Goal: Task Accomplishment & Management: Use online tool/utility

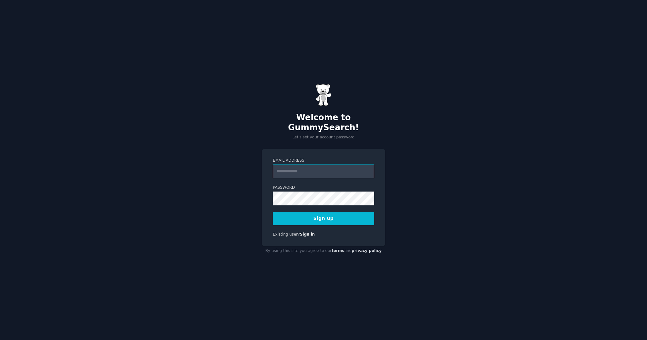
type input "**********"
click at [266, 157] on div "**********" at bounding box center [323, 197] width 123 height 97
click at [457, 149] on div "**********" at bounding box center [323, 170] width 647 height 340
click at [215, 186] on div "**********" at bounding box center [323, 170] width 647 height 340
click at [285, 186] on div "Password 8 or more characters Alphanumeric characters No common passwords Passw…" at bounding box center [323, 195] width 101 height 20
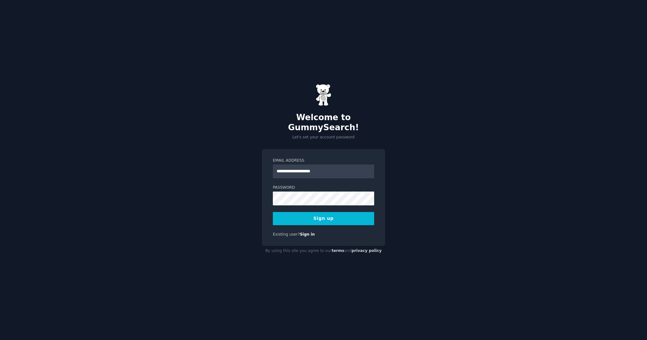
click at [318, 214] on button "Sign up" at bounding box center [323, 218] width 101 height 13
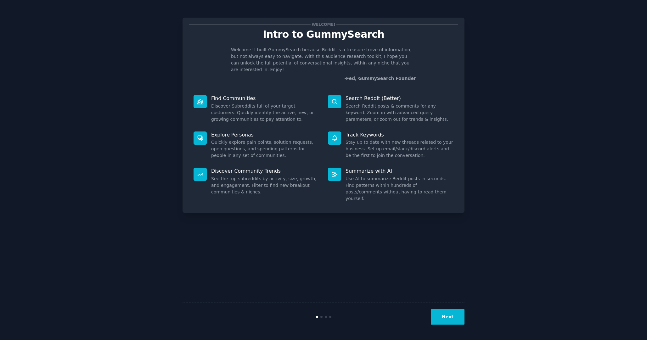
click at [444, 309] on button "Next" at bounding box center [447, 316] width 34 height 15
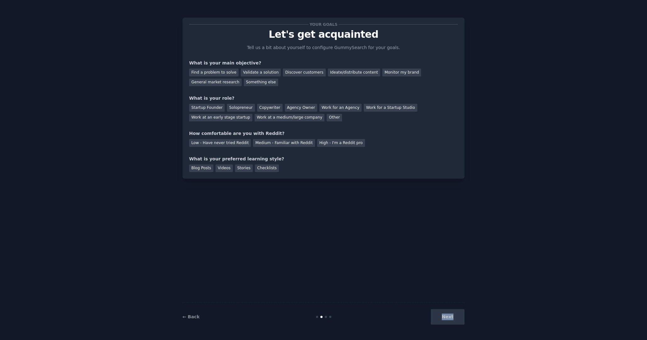
click at [444, 309] on div "Next" at bounding box center [417, 316] width 94 height 15
click at [444, 313] on div "Next" at bounding box center [417, 316] width 94 height 15
click at [450, 318] on div "Next" at bounding box center [417, 316] width 94 height 15
click at [456, 317] on div "Next" at bounding box center [417, 316] width 94 height 15
click at [205, 72] on div "Find a problem to solve" at bounding box center [213, 73] width 49 height 8
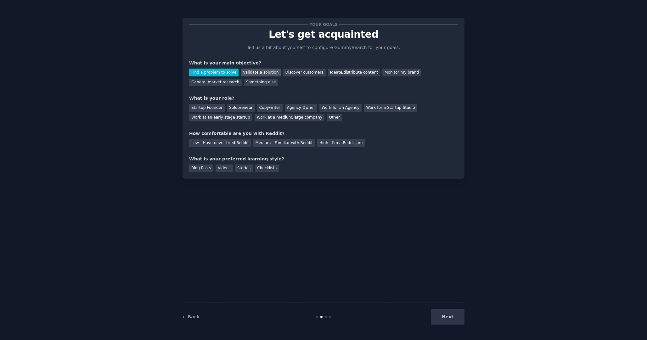
click at [250, 74] on div "Validate a solution" at bounding box center [261, 73] width 40 height 8
click at [224, 72] on div "Find a problem to solve" at bounding box center [213, 73] width 49 height 8
click at [253, 71] on div "Validate a solution" at bounding box center [261, 73] width 40 height 8
click at [217, 107] on div "Startup Founder" at bounding box center [207, 108] width 36 height 8
click at [237, 107] on div "Solopreneur" at bounding box center [241, 108] width 28 height 8
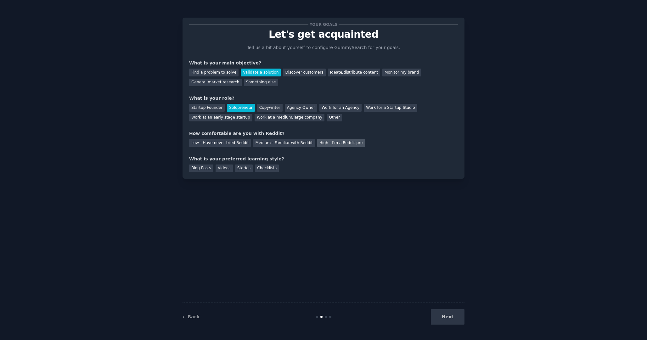
click at [317, 145] on div "High - I'm a Reddit pro" at bounding box center [341, 143] width 48 height 8
click at [271, 144] on div "Medium - Familiar with Reddit" at bounding box center [284, 143] width 62 height 8
click at [210, 167] on div "Blog Posts" at bounding box center [201, 168] width 24 height 8
click at [446, 318] on button "Next" at bounding box center [447, 316] width 34 height 15
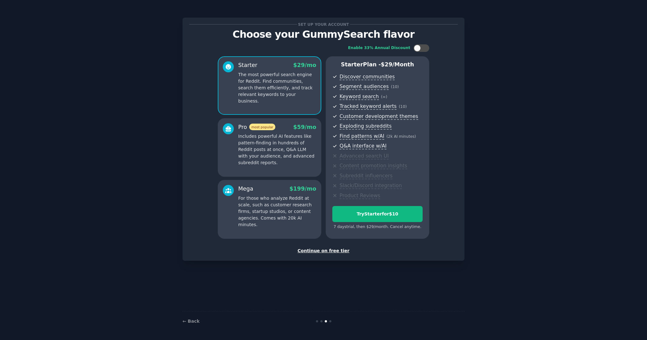
click at [320, 253] on div "Continue on free tier" at bounding box center [323, 250] width 269 height 7
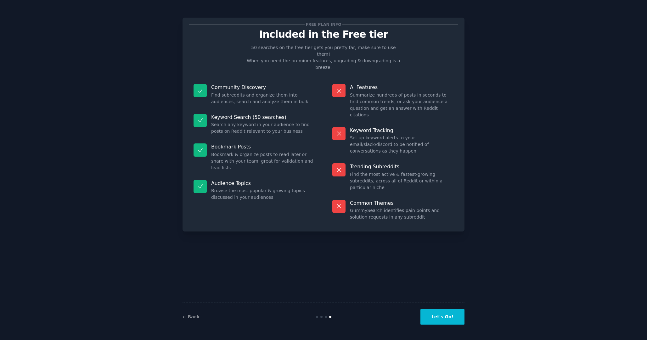
click at [442, 318] on button "Let's Go!" at bounding box center [442, 316] width 44 height 15
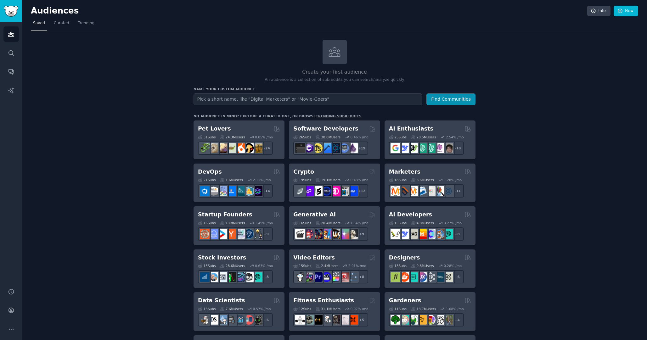
click at [255, 99] on input "text" at bounding box center [307, 99] width 228 height 12
click at [266, 99] on input "text" at bounding box center [307, 99] width 228 height 12
type input "test reporting"
click at [426, 93] on button "Find Communities" at bounding box center [450, 99] width 49 height 12
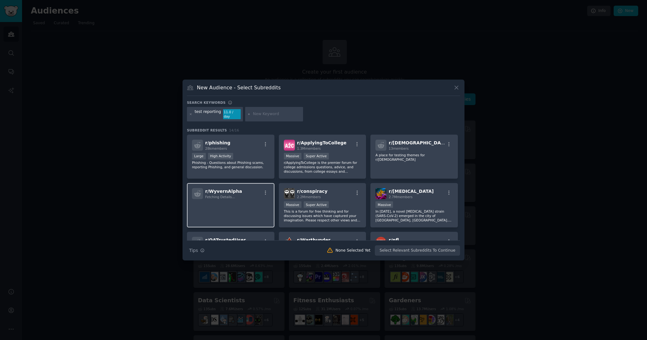
scroll to position [155, 0]
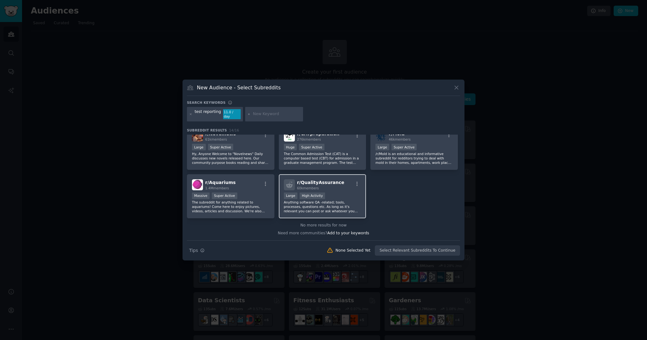
click at [346, 193] on div ">= 80th percentile for submissions / day Large High Activity" at bounding box center [322, 196] width 77 height 8
click at [427, 246] on button "Create Audience" at bounding box center [440, 250] width 42 height 11
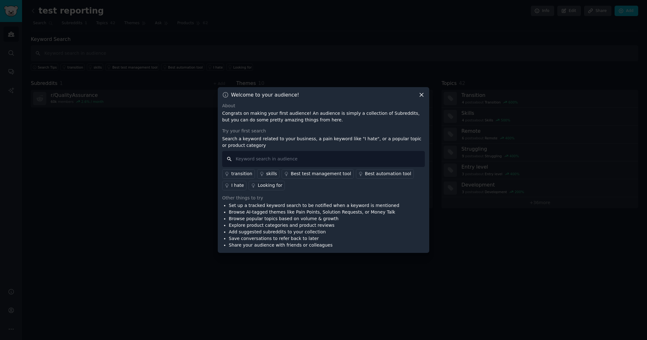
click at [288, 155] on input "text" at bounding box center [323, 159] width 203 height 16
click at [293, 155] on input "text" at bounding box center [323, 159] width 203 height 16
click at [286, 155] on input "text" at bounding box center [323, 159] width 203 height 16
click at [291, 155] on input "text" at bounding box center [323, 159] width 203 height 16
type input "reporting"
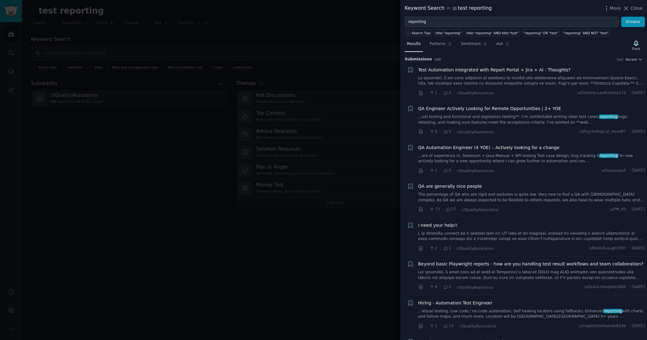
click at [353, 258] on div at bounding box center [323, 170] width 647 height 340
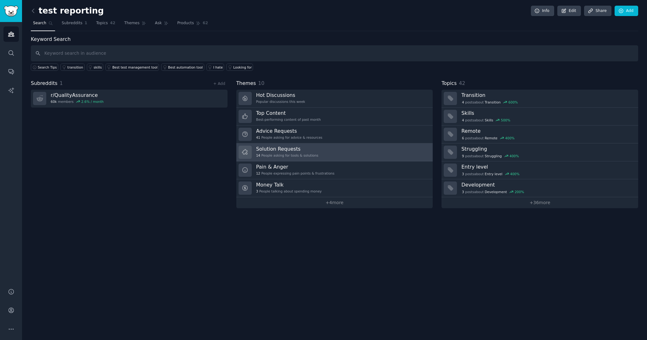
click at [278, 146] on h3 "Solution Requests" at bounding box center [287, 149] width 62 height 7
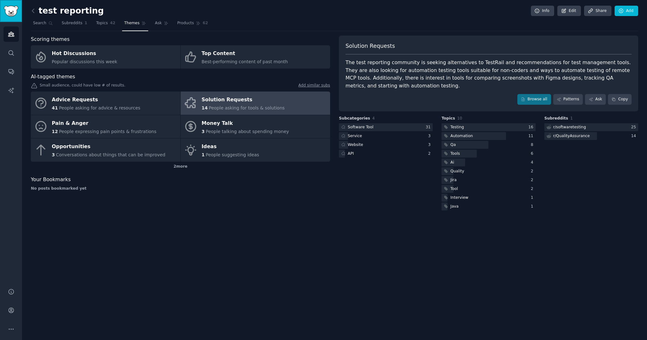
click at [7, 12] on img "Sidebar" at bounding box center [11, 11] width 14 height 11
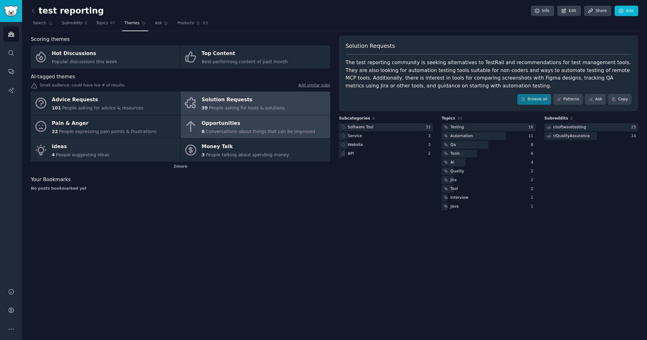
click at [215, 129] on span "Conversations about things that can be improved" at bounding box center [260, 131] width 109 height 5
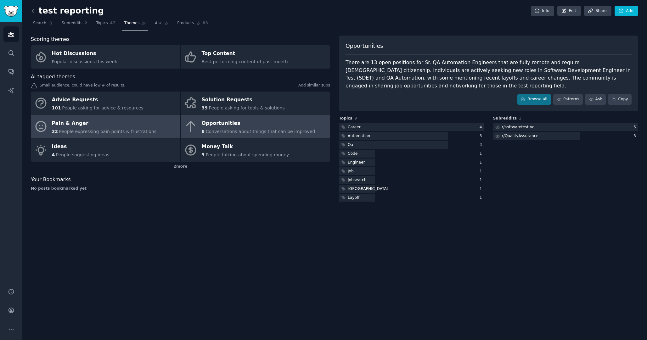
click at [114, 128] on div "22 People expressing pain points & frustrations" at bounding box center [104, 131] width 105 height 7
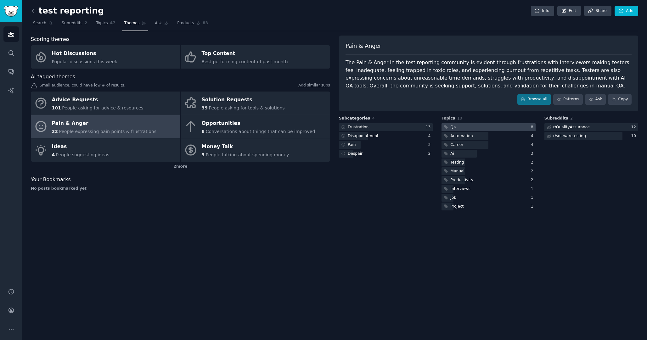
click at [462, 128] on div at bounding box center [488, 127] width 94 height 8
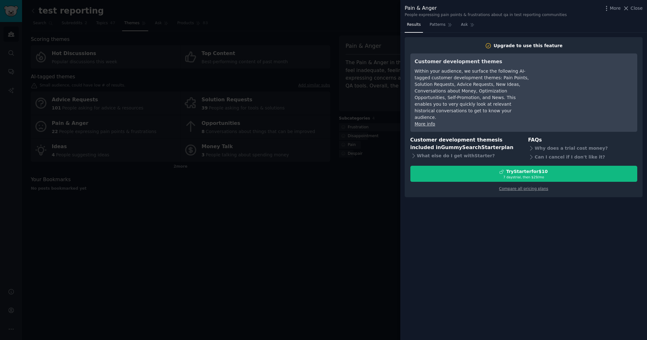
click at [364, 183] on div at bounding box center [323, 170] width 647 height 340
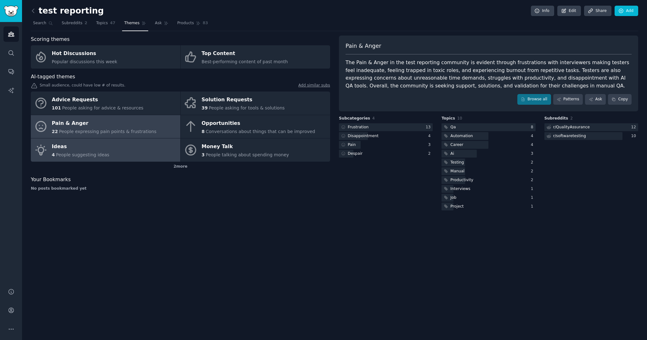
click at [71, 154] on span "People suggesting ideas" at bounding box center [82, 154] width 53 height 5
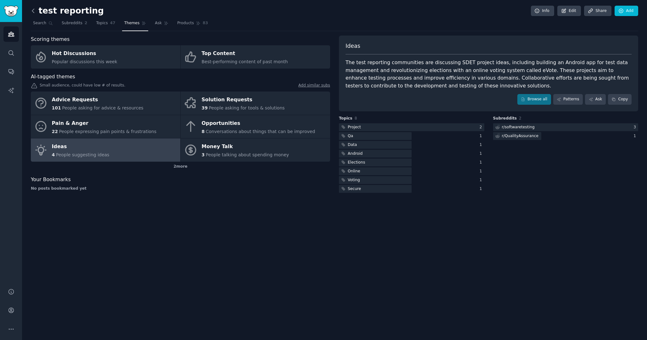
click at [36, 11] on icon at bounding box center [33, 11] width 7 height 7
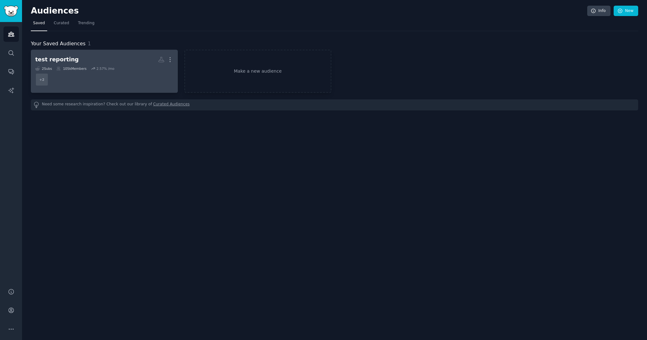
click at [75, 76] on dd "+ 2" at bounding box center [104, 80] width 138 height 18
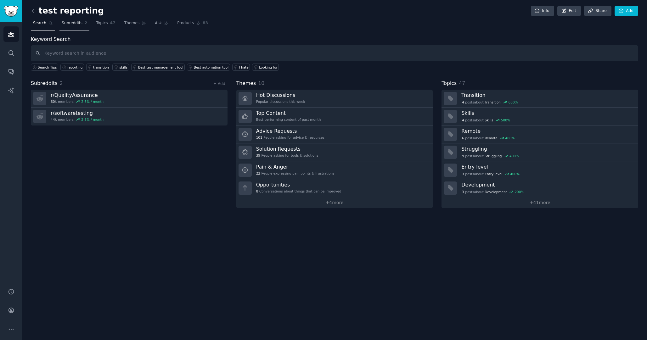
click at [77, 25] on span "Subreddits" at bounding box center [72, 23] width 21 height 6
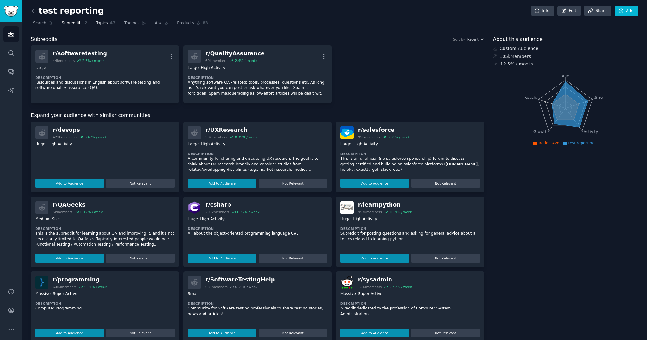
click at [103, 23] on span "Topics" at bounding box center [102, 23] width 12 height 6
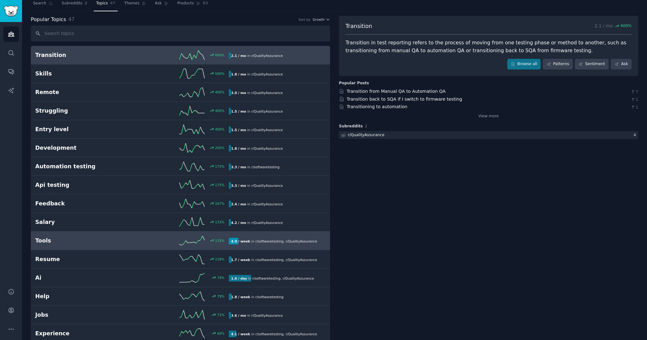
scroll to position [34, 0]
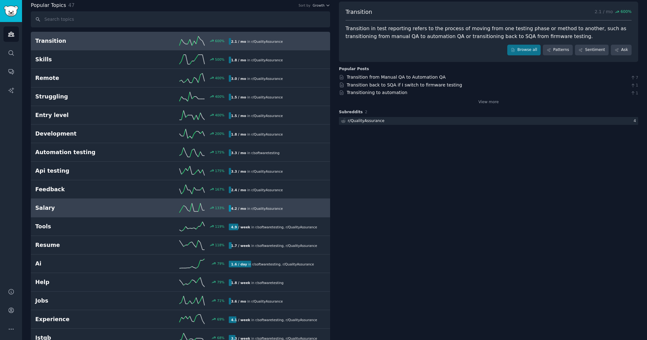
click at [75, 214] on link "Salary 133 % 4.2 / mo in r/ QualityAssurance" at bounding box center [180, 208] width 299 height 19
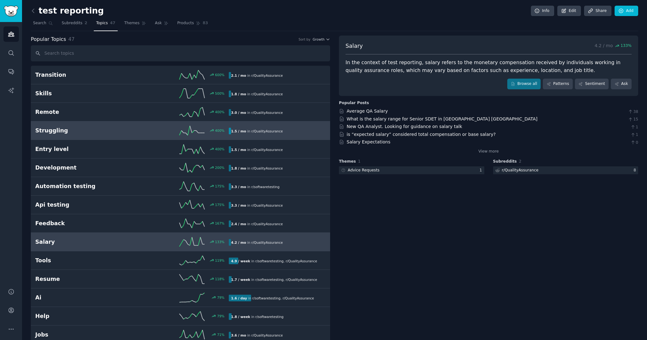
click at [76, 128] on h2 "Struggling" at bounding box center [83, 131] width 97 height 8
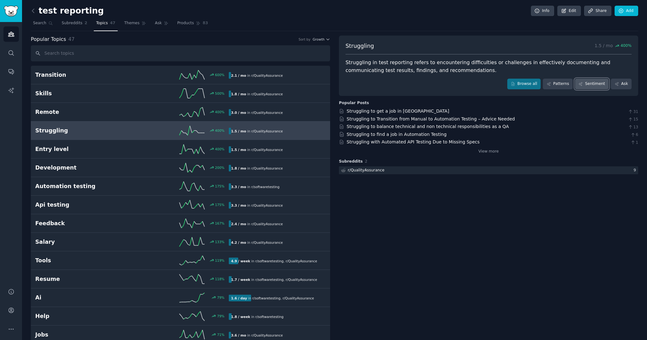
click at [586, 86] on link "Sentiment" at bounding box center [592, 84] width 34 height 11
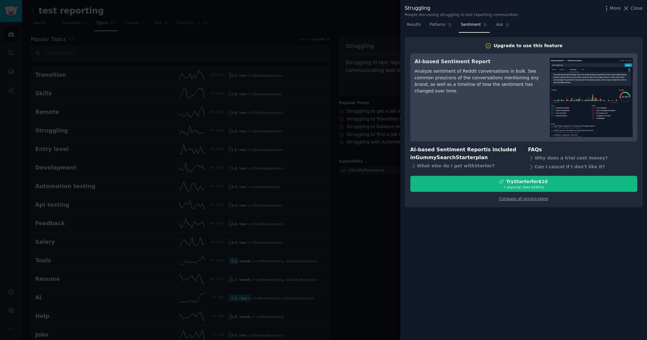
click at [381, 223] on div at bounding box center [323, 170] width 647 height 340
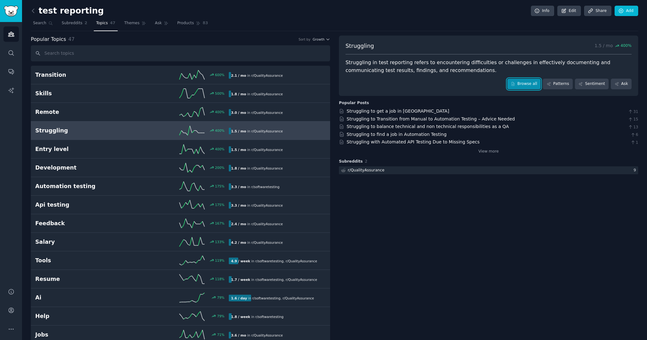
click at [525, 86] on link "Browse all" at bounding box center [524, 84] width 34 height 11
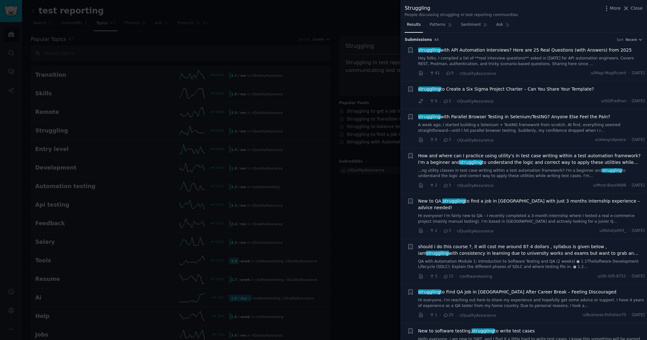
click at [370, 188] on div at bounding box center [323, 170] width 647 height 340
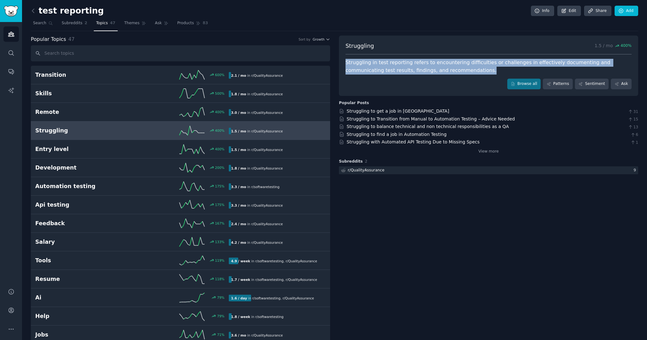
drag, startPoint x: 342, startPoint y: 62, endPoint x: 446, endPoint y: 71, distance: 103.9
click at [446, 71] on div "Struggling 1.5 / mo 400 % Struggling in test reporting refers to encountering d…" at bounding box center [488, 66] width 299 height 60
copy div "Struggling in test reporting refers to encountering difficulties or challenges …"
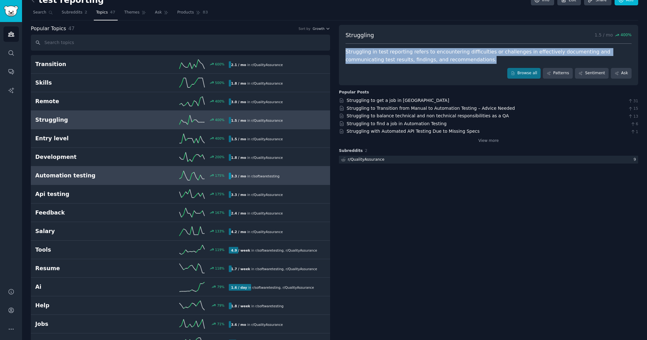
scroll to position [18, 0]
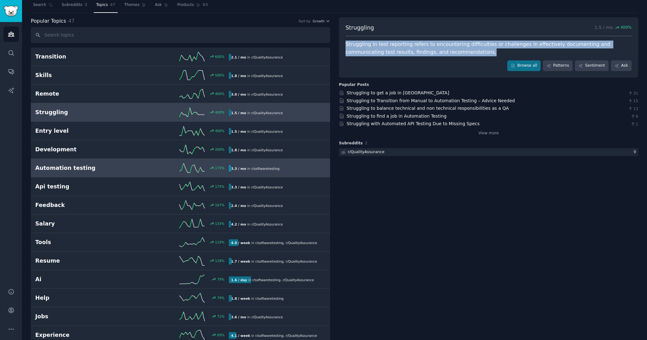
click at [110, 168] on h2 "Automation testing" at bounding box center [83, 168] width 97 height 8
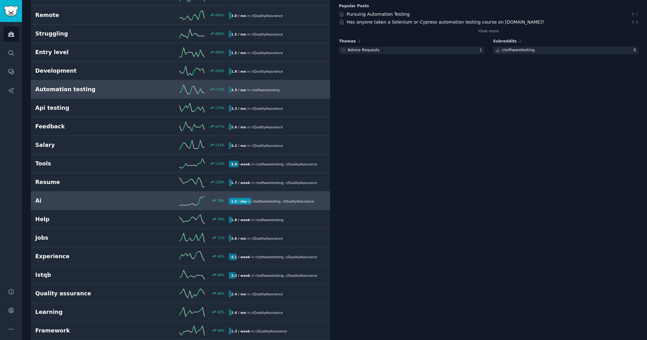
click at [102, 195] on link "Ai 79 % 1.6 / day in r/ softwaretesting , r/ QualityAssurance" at bounding box center [180, 201] width 299 height 19
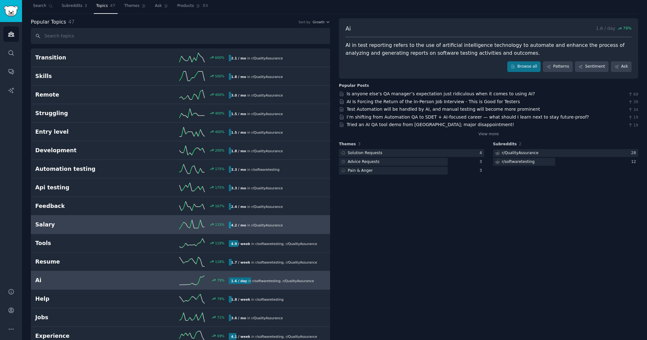
scroll to position [17, 0]
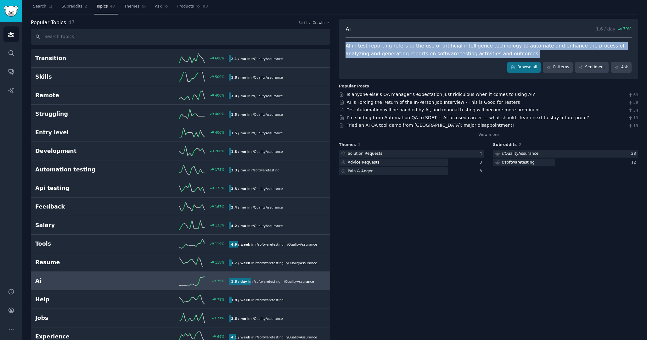
drag, startPoint x: 342, startPoint y: 44, endPoint x: 504, endPoint y: 55, distance: 162.6
click at [504, 55] on div "Ai 1.6 / day 79 % AI in test reporting refers to the use of artificial intellig…" at bounding box center [488, 49] width 299 height 60
copy div "AI in test reporting refers to the use of artificial intelligence technology to…"
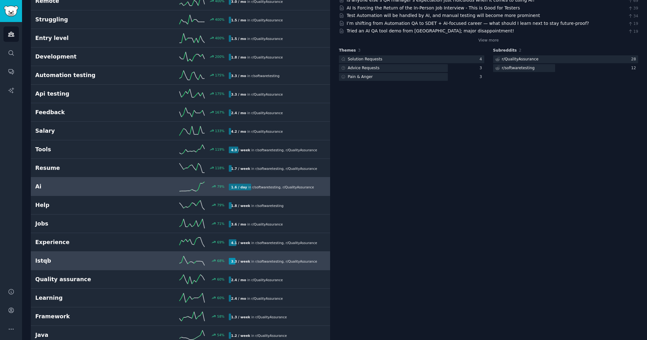
scroll to position [135, 0]
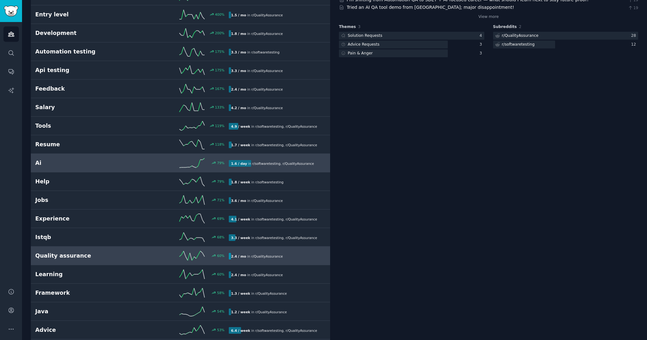
click at [114, 255] on h2 "Quality assurance" at bounding box center [83, 256] width 97 height 8
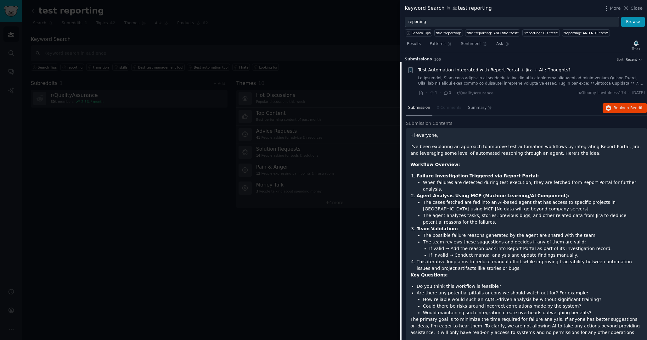
click at [528, 71] on span "Test Automation Integrated with Report Portal + Jira + AI : Thoughts?" at bounding box center [494, 70] width 153 height 7
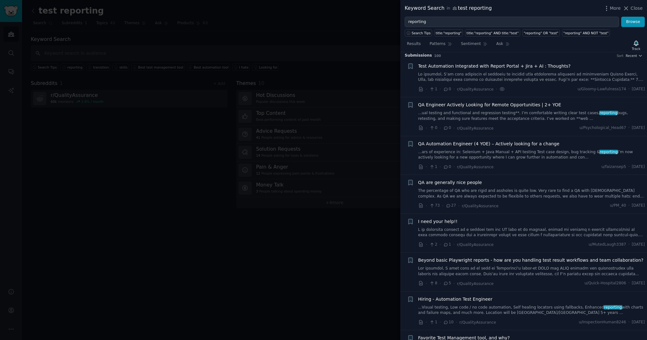
click at [517, 67] on span "Test Automation Integrated with Report Portal + Jira + AI : Thoughts?" at bounding box center [494, 66] width 153 height 7
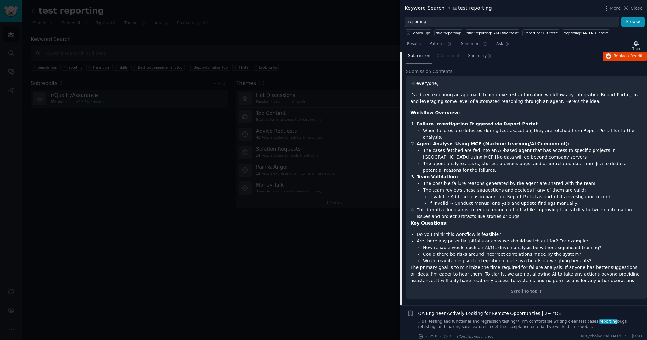
scroll to position [45, 0]
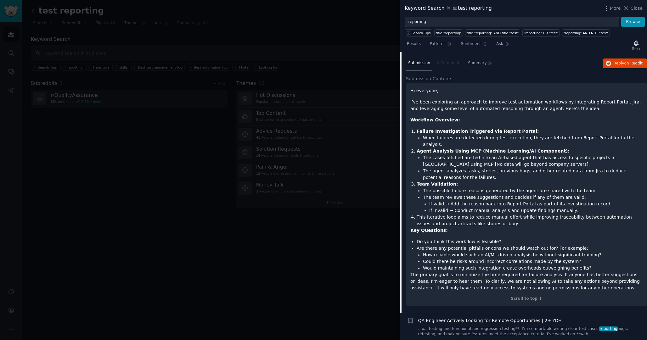
click at [547, 60] on div "Submission 0 Comments Summary Reply on Reddit" at bounding box center [526, 63] width 241 height 15
click at [532, 62] on div "Submission 0 Comments Summary Reply on Reddit" at bounding box center [526, 63] width 241 height 15
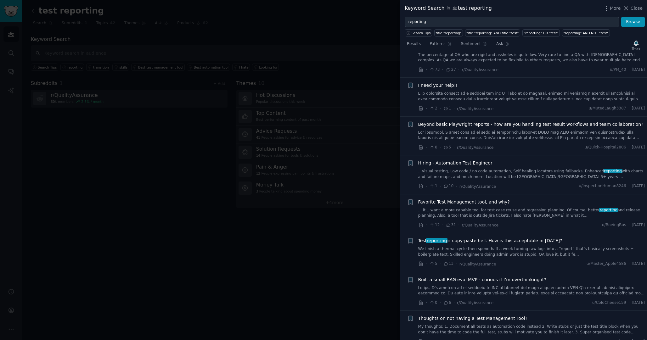
scroll to position [402, 0]
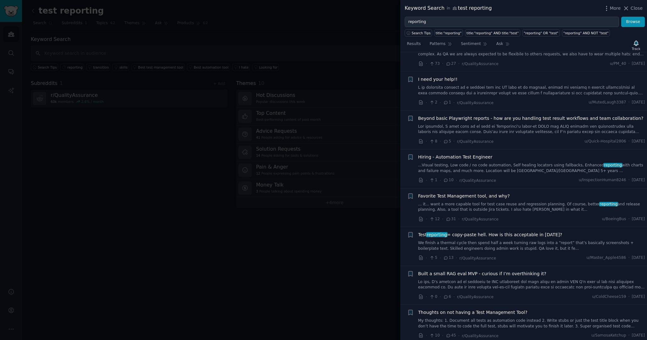
click at [460, 193] on span "Favorite Test Management tool, and why?" at bounding box center [464, 196] width 92 height 7
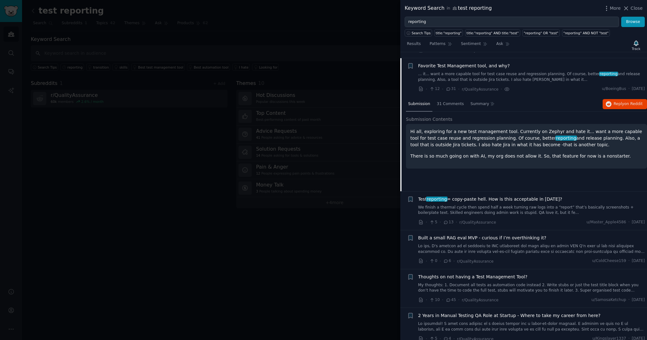
scroll to position [282, 0]
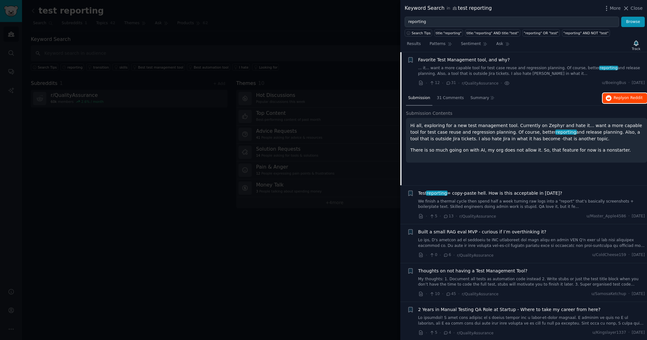
click at [609, 100] on icon "button" at bounding box center [608, 98] width 6 height 6
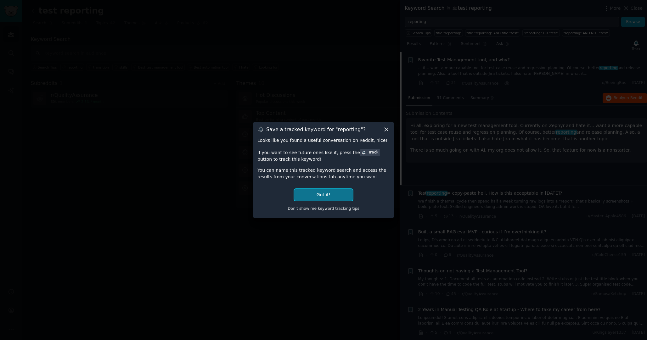
click at [328, 198] on button "Got it!" at bounding box center [323, 195] width 58 height 12
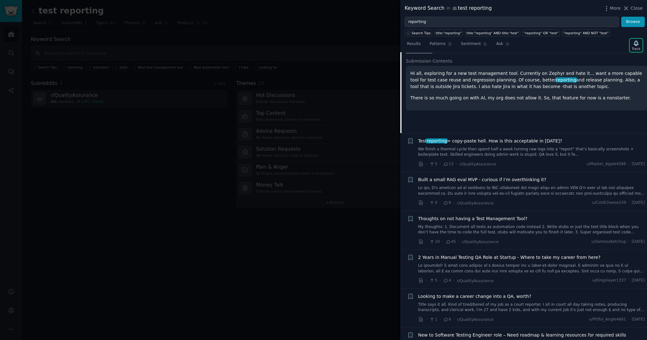
scroll to position [339, 0]
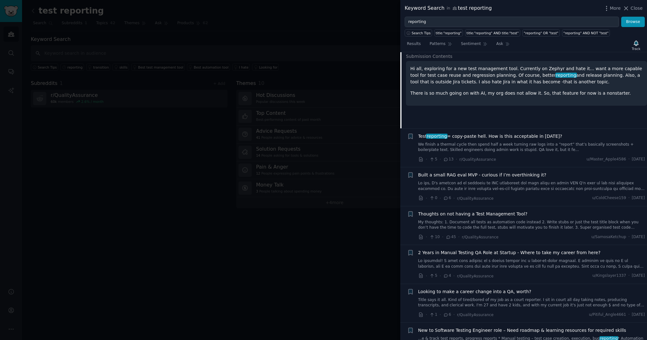
click at [498, 138] on span "Test reporting = copy-paste hell. How is this acceptable in 2025?" at bounding box center [490, 136] width 144 height 7
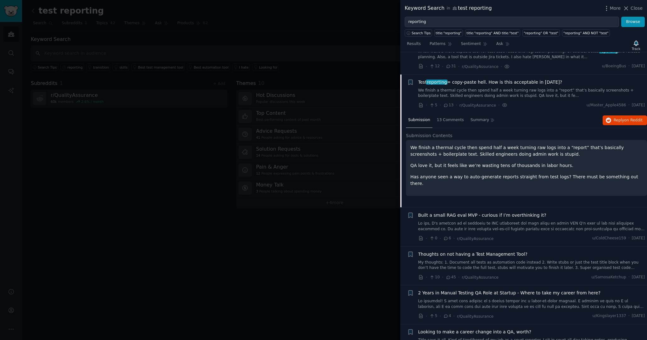
scroll to position [298, 0]
click at [613, 119] on span "Reply on Reddit" at bounding box center [627, 121] width 29 height 6
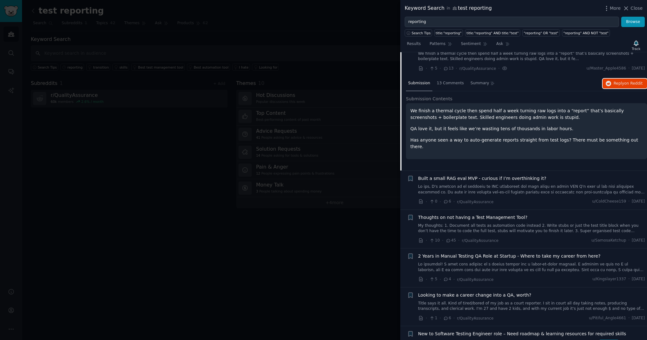
scroll to position [337, 0]
click at [461, 177] on span "Built a small RAG eval MVP - curious if I’m overthinking it?" at bounding box center [482, 177] width 128 height 7
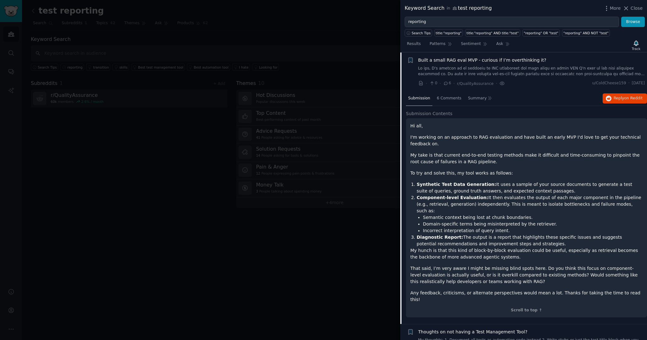
scroll to position [359, 0]
click at [613, 95] on span "Reply on Reddit" at bounding box center [627, 98] width 29 height 6
click at [473, 78] on div "Built a small RAG eval MVP - curious if I’m overthinking it? · 0 · 6 · r/Qualit…" at bounding box center [531, 72] width 227 height 30
click at [469, 66] on link at bounding box center [531, 70] width 227 height 11
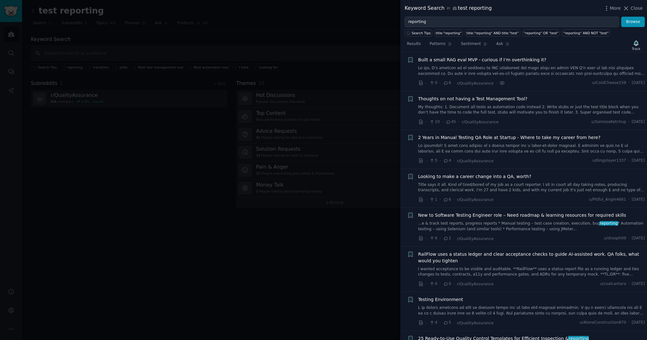
click at [479, 109] on link "My thoughts: 1. Document all tests as automation code instead 2. Write stubs or…" at bounding box center [531, 109] width 227 height 11
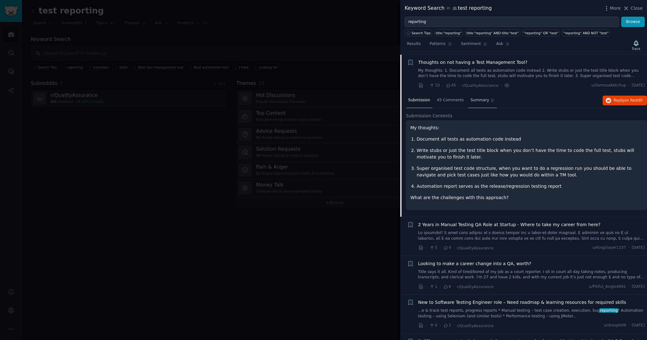
scroll to position [398, 0]
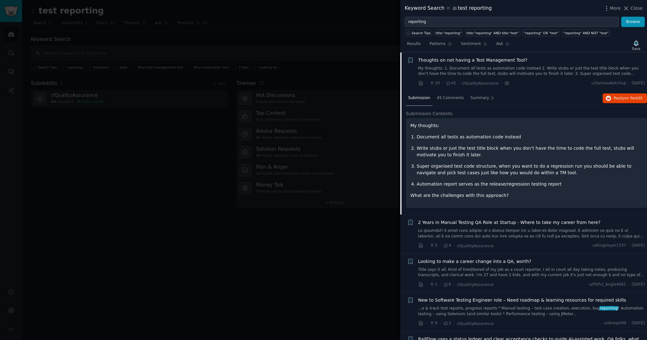
click at [478, 72] on link "My thoughts: 1. Document all tests as automation code instead 2. Write stubs or…" at bounding box center [531, 71] width 227 height 11
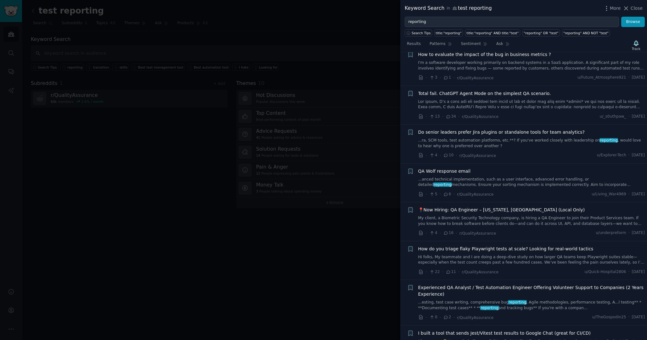
scroll to position [774, 0]
click at [498, 101] on link at bounding box center [531, 103] width 227 height 11
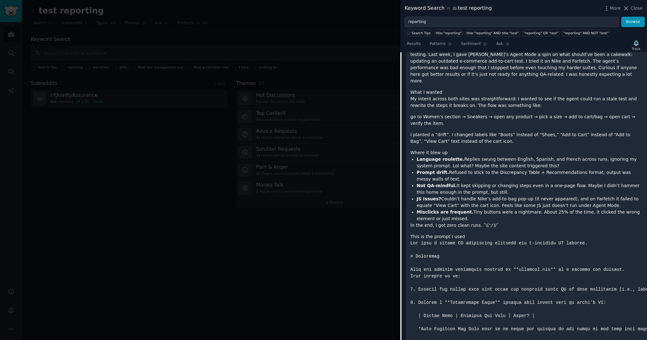
scroll to position [915, 0]
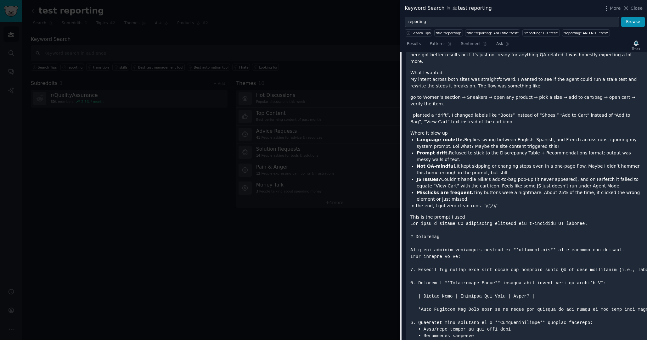
click at [336, 215] on div at bounding box center [323, 170] width 647 height 340
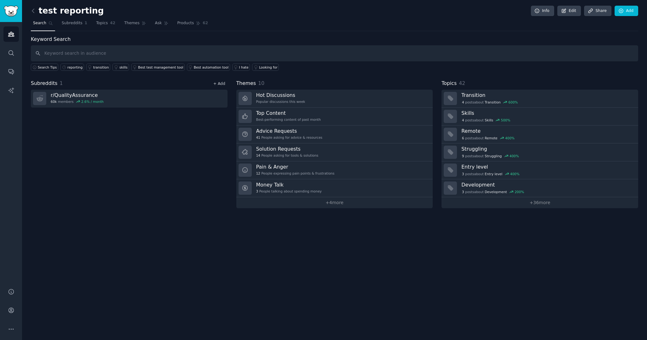
click at [217, 83] on link "+ Add" at bounding box center [219, 83] width 12 height 4
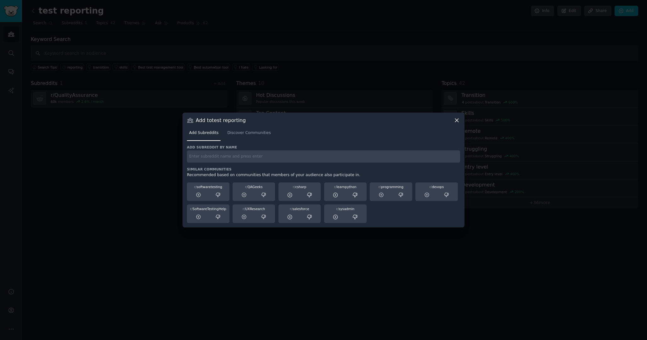
click at [215, 162] on input "text" at bounding box center [323, 156] width 273 height 12
click at [219, 157] on input "text" at bounding box center [323, 156] width 273 height 12
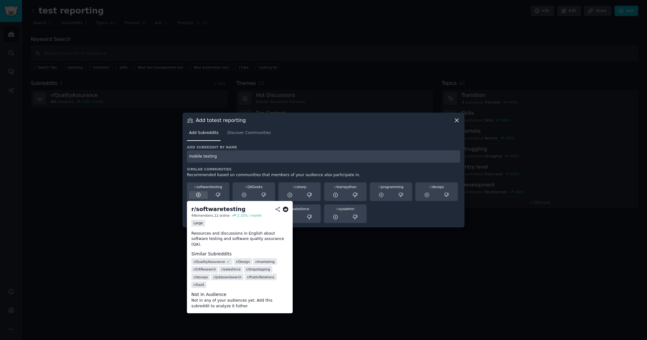
click at [199, 195] on icon at bounding box center [199, 195] width 6 height 6
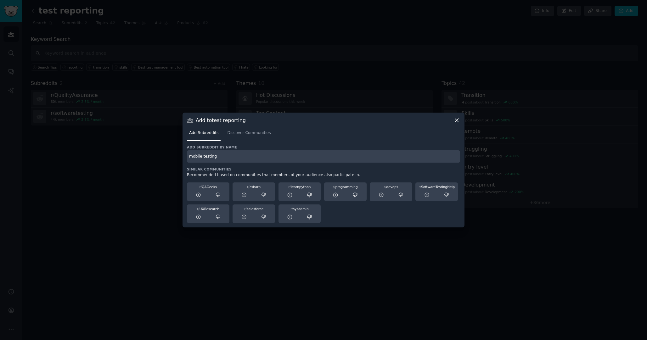
click at [264, 157] on input "mobile testing" at bounding box center [323, 156] width 273 height 12
type input "testing"
click at [265, 135] on span "Discover Communities" at bounding box center [248, 133] width 43 height 6
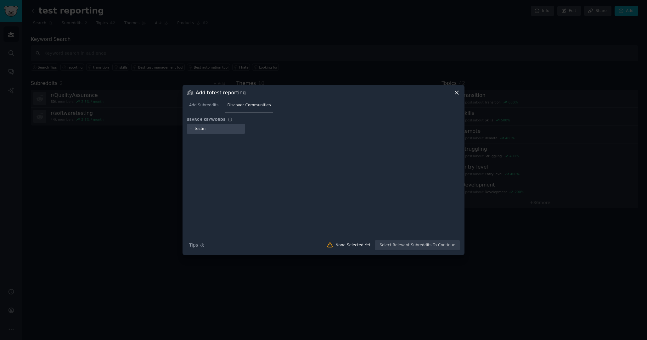
type input "testing"
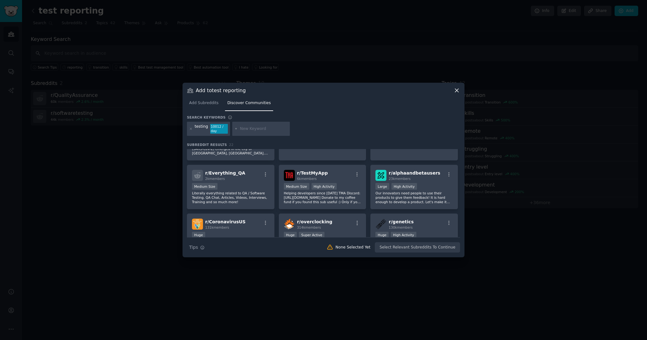
scroll to position [180, 0]
click at [455, 94] on div "Add Subreddits Discover Communities" at bounding box center [323, 104] width 273 height 21
click at [458, 91] on icon at bounding box center [456, 90] width 7 height 7
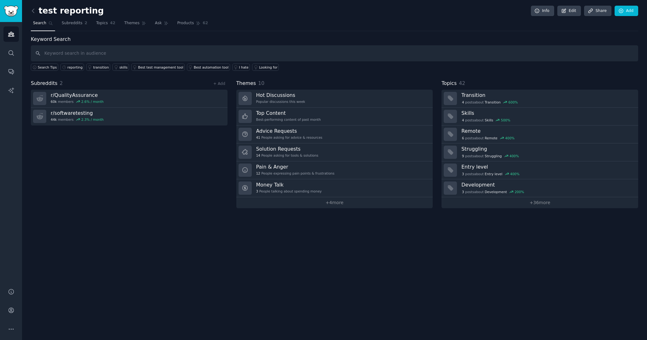
click at [202, 169] on div "Subreddits 2 + Add r/ QualityAssurance 60k members 2.6 % / month r/ softwaretes…" at bounding box center [129, 144] width 197 height 129
click at [316, 252] on div "test reporting Info Edit Share Add Search Subreddits 2 Topics 42 Themes Ask Pro…" at bounding box center [334, 170] width 625 height 340
click at [107, 23] on link "Topics 42" at bounding box center [106, 24] width 24 height 13
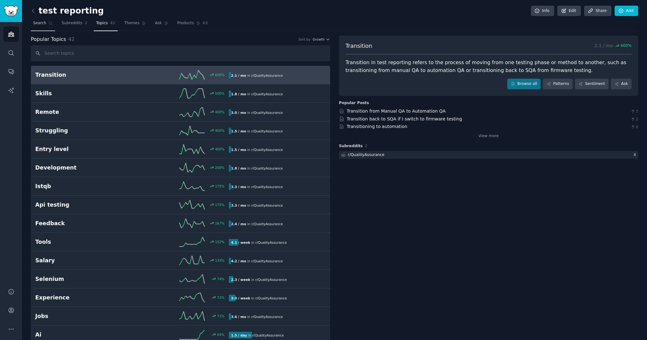
click at [42, 24] on span "Search" at bounding box center [39, 23] width 13 height 6
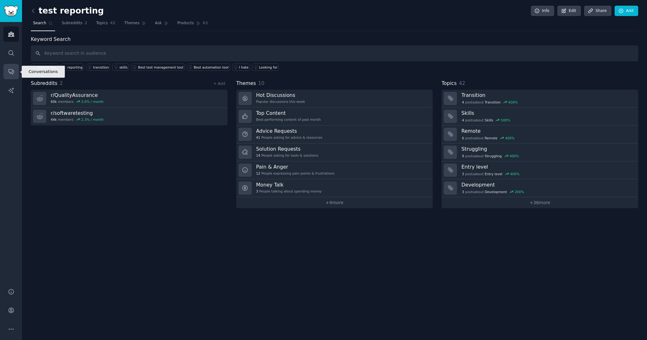
click at [9, 75] on link "Conversations" at bounding box center [10, 71] width 15 height 15
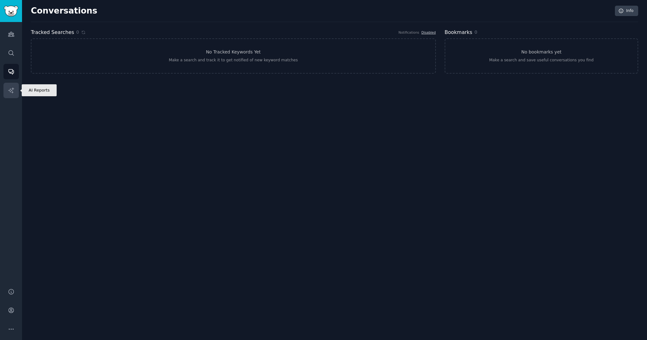
click at [13, 91] on icon "Sidebar" at bounding box center [11, 90] width 7 height 7
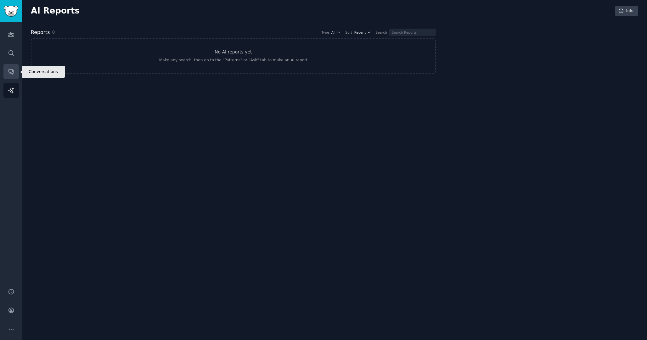
click at [14, 75] on link "Conversations" at bounding box center [10, 71] width 15 height 15
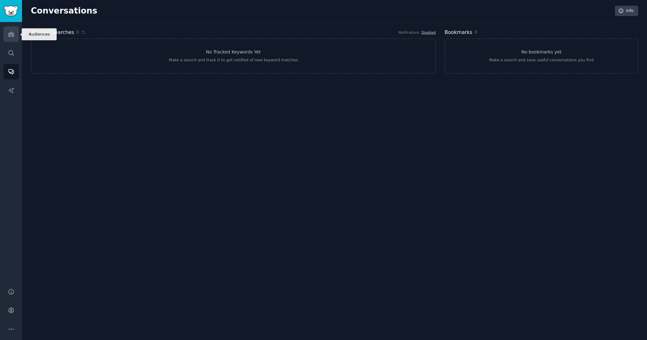
click at [12, 37] on link "Audiences" at bounding box center [10, 33] width 15 height 15
